Goal: Information Seeking & Learning: Learn about a topic

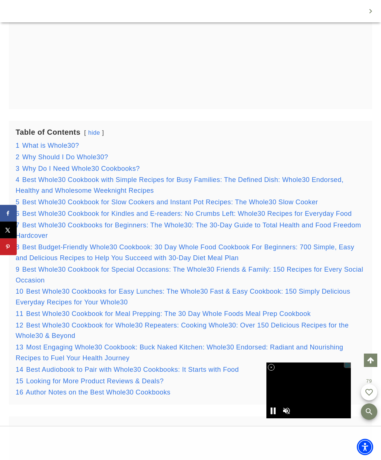
click at [75, 149] on span "What is Whole30?" at bounding box center [50, 145] width 57 height 7
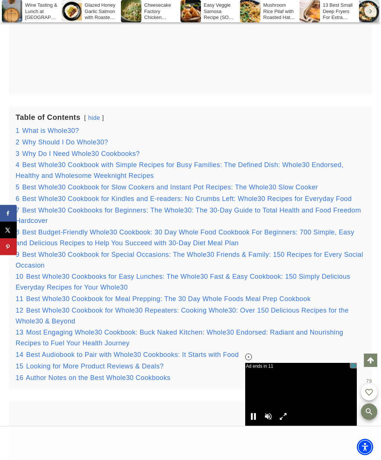
click at [93, 146] on span "Why Should I Do Whole30?" at bounding box center [65, 141] width 86 height 7
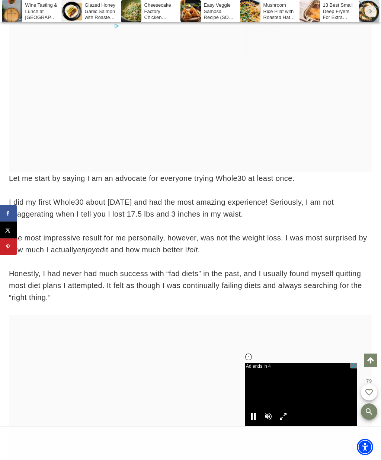
scroll to position [1945, 0]
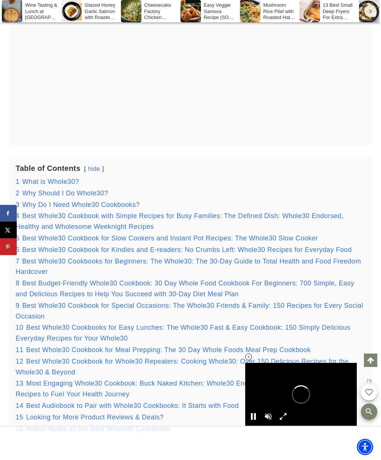
scroll to position [741, 0]
click at [129, 209] on span "Why Do I Need Whole30 Cookbooks?" at bounding box center [81, 204] width 118 height 7
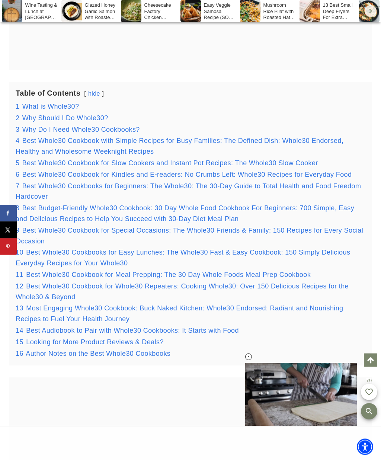
scroll to position [817, 0]
click at [365, 269] on div "10 Best Whole30 Cookbooks for Easy Lunches: The Whole30 Fast & Easy Cookbook: 1…" at bounding box center [191, 258] width 350 height 22
click at [215, 166] on span "Best Whole30 Cookbook for Slow Cookers and Instant Pot Recipes: The Whole30 Slo…" at bounding box center [170, 162] width 296 height 7
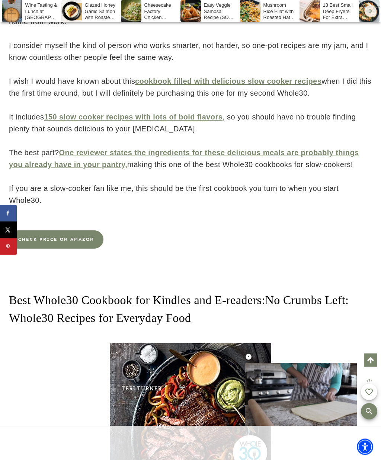
scroll to position [4218, 0]
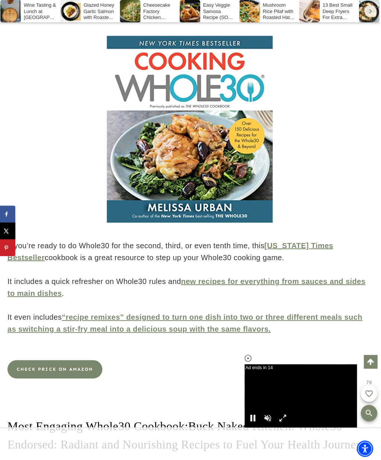
scroll to position [0, 0]
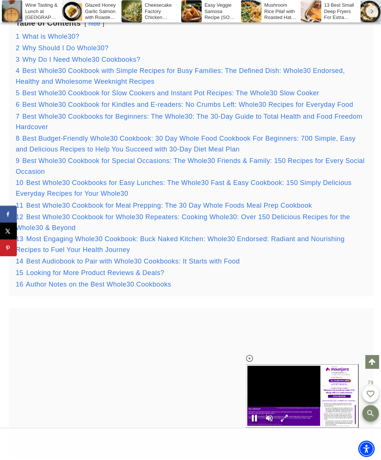
scroll to position [887, 0]
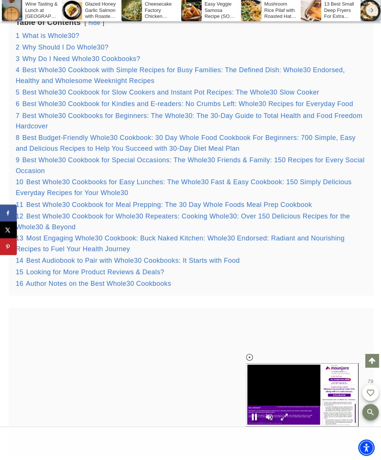
click at [359, 289] on div "16 Author Notes on the Best Whole30 Cookbooks" at bounding box center [191, 283] width 350 height 11
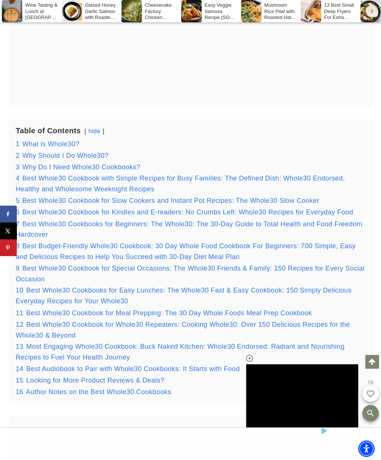
scroll to position [0, 0]
click at [195, 203] on span "Best Whole30 Cookbook for Slow Cookers and Instant Pot Recipes: The Whole30 Slo…" at bounding box center [170, 199] width 296 height 7
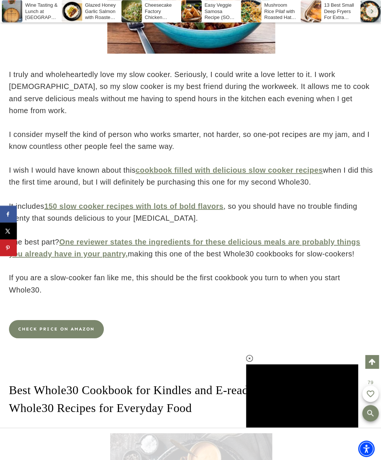
scroll to position [4130, 0]
click at [77, 323] on link "CHECK PRICE ON AMAZON" at bounding box center [56, 327] width 94 height 18
